Goal: Information Seeking & Learning: Find specific fact

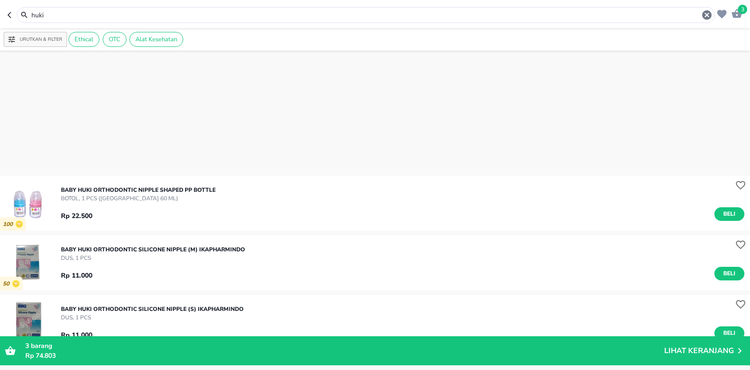
scroll to position [281, 0]
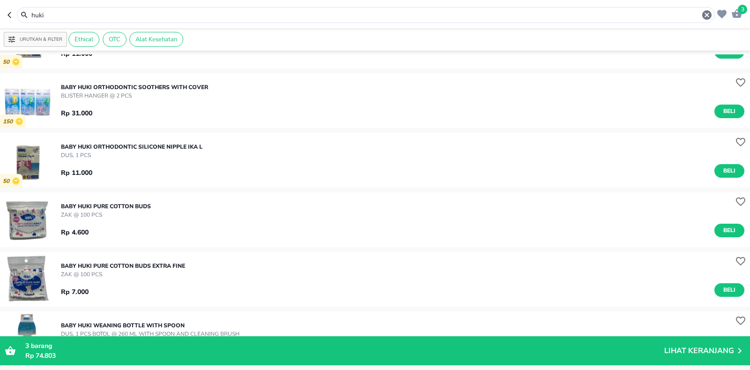
click at [0, 35] on div "3 huki Urutkan & Filter Ethical OTC Alat Kesehatan 100 BABY HUKI ORTHODONTIC NI…" at bounding box center [375, 185] width 750 height 370
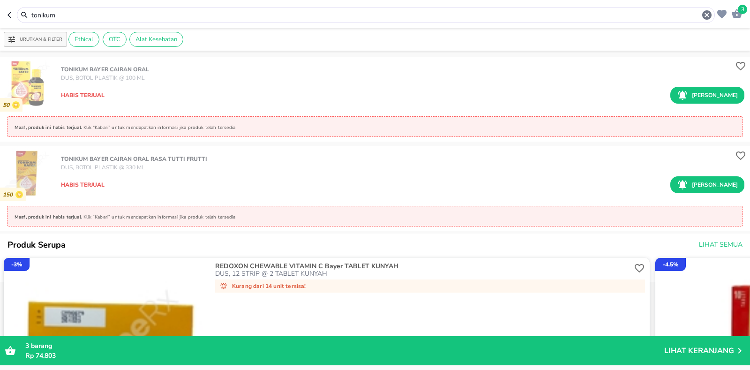
drag, startPoint x: 89, startPoint y: 12, endPoint x: 0, endPoint y: 44, distance: 95.1
click at [0, 44] on div "3 tonikum Urutkan & Filter Ethical OTC Alat Kesehatan 50 TONIKUM Bayer CAIRAN O…" at bounding box center [375, 185] width 750 height 370
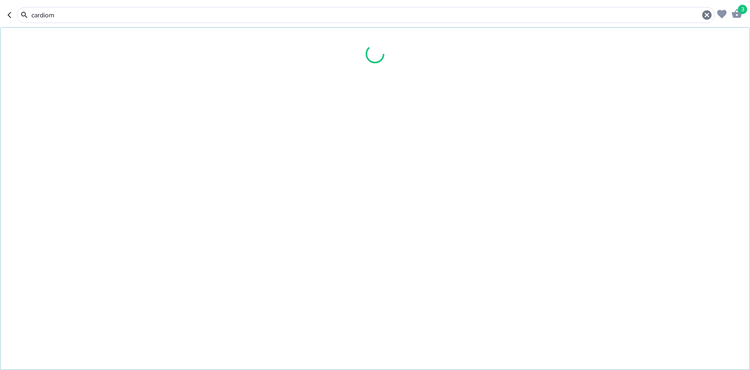
type input "cardiom"
